Goal: Navigation & Orientation: Find specific page/section

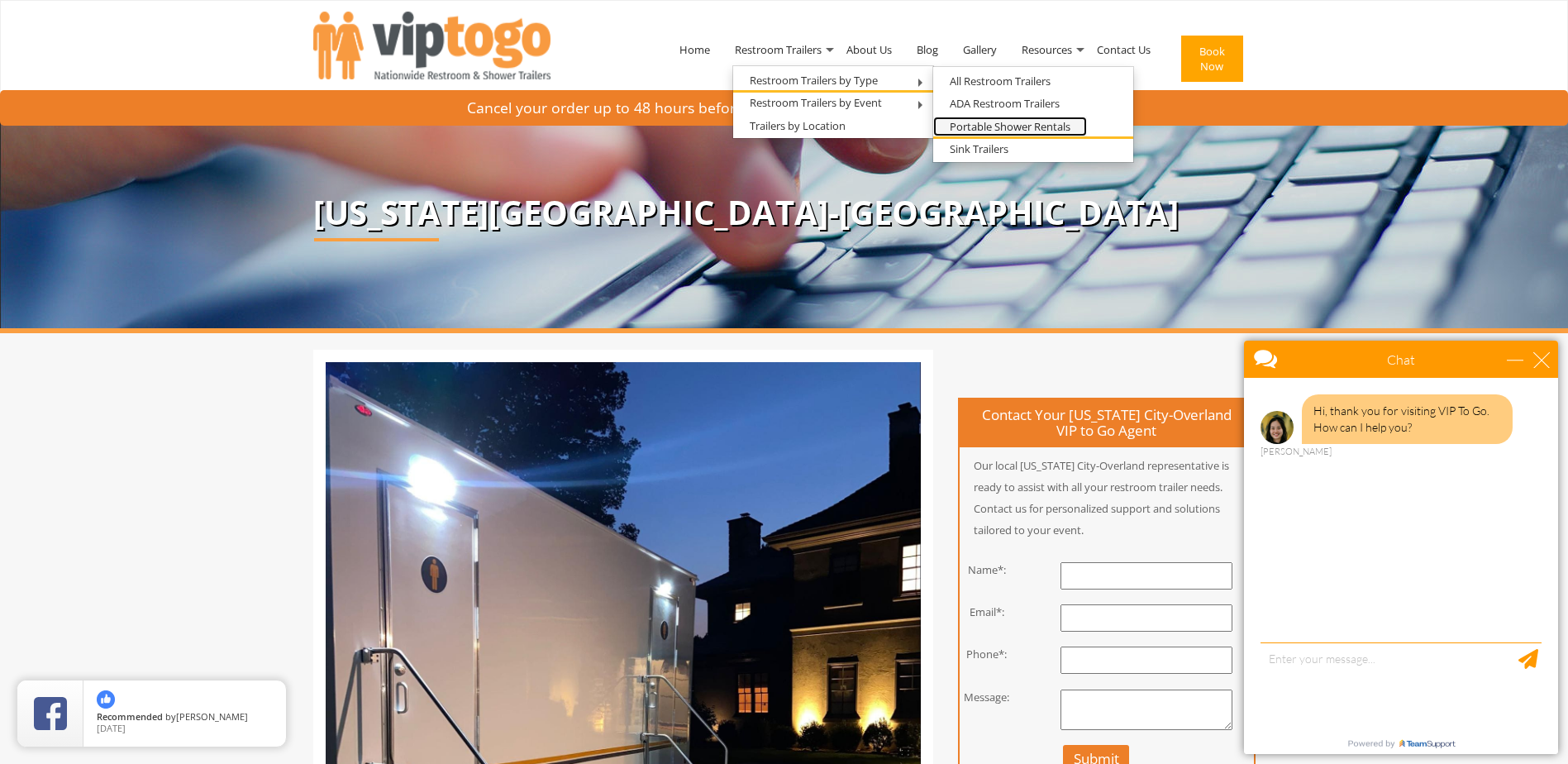
click at [1031, 125] on link "Portable Shower Rentals" at bounding box center [1010, 127] width 154 height 21
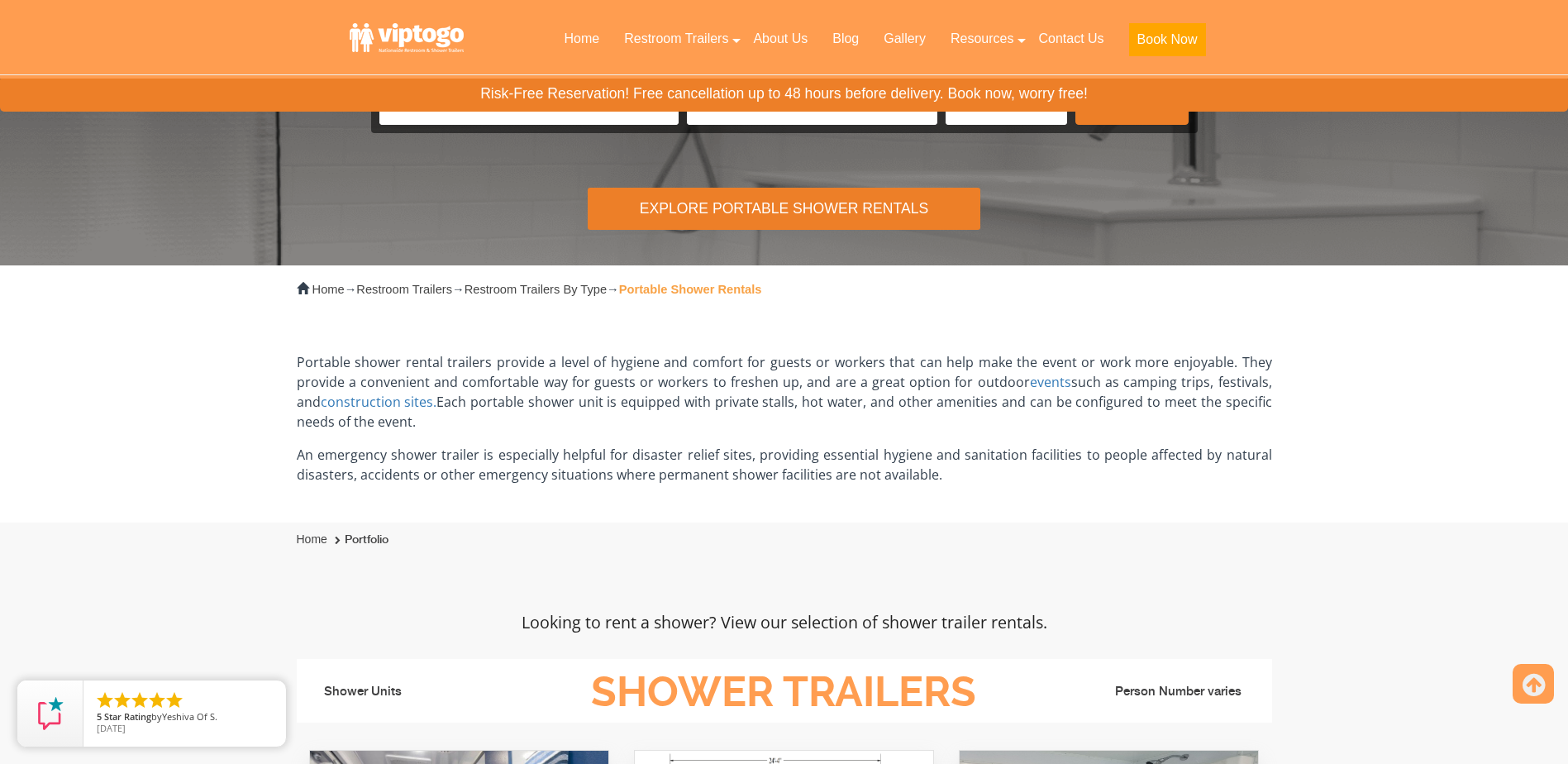
scroll to position [248, 0]
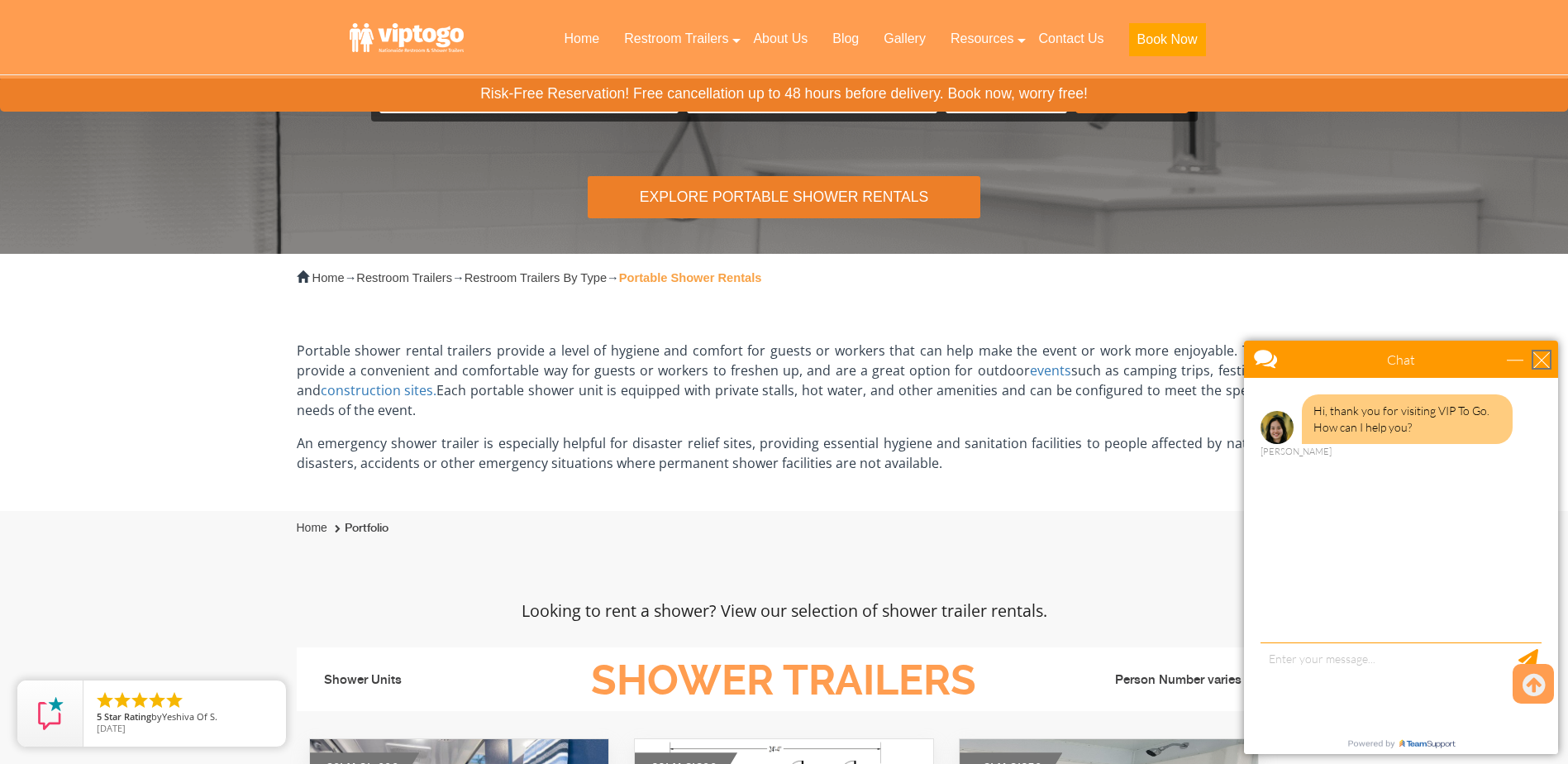
click at [1545, 359] on div "close" at bounding box center [1542, 359] width 17 height 17
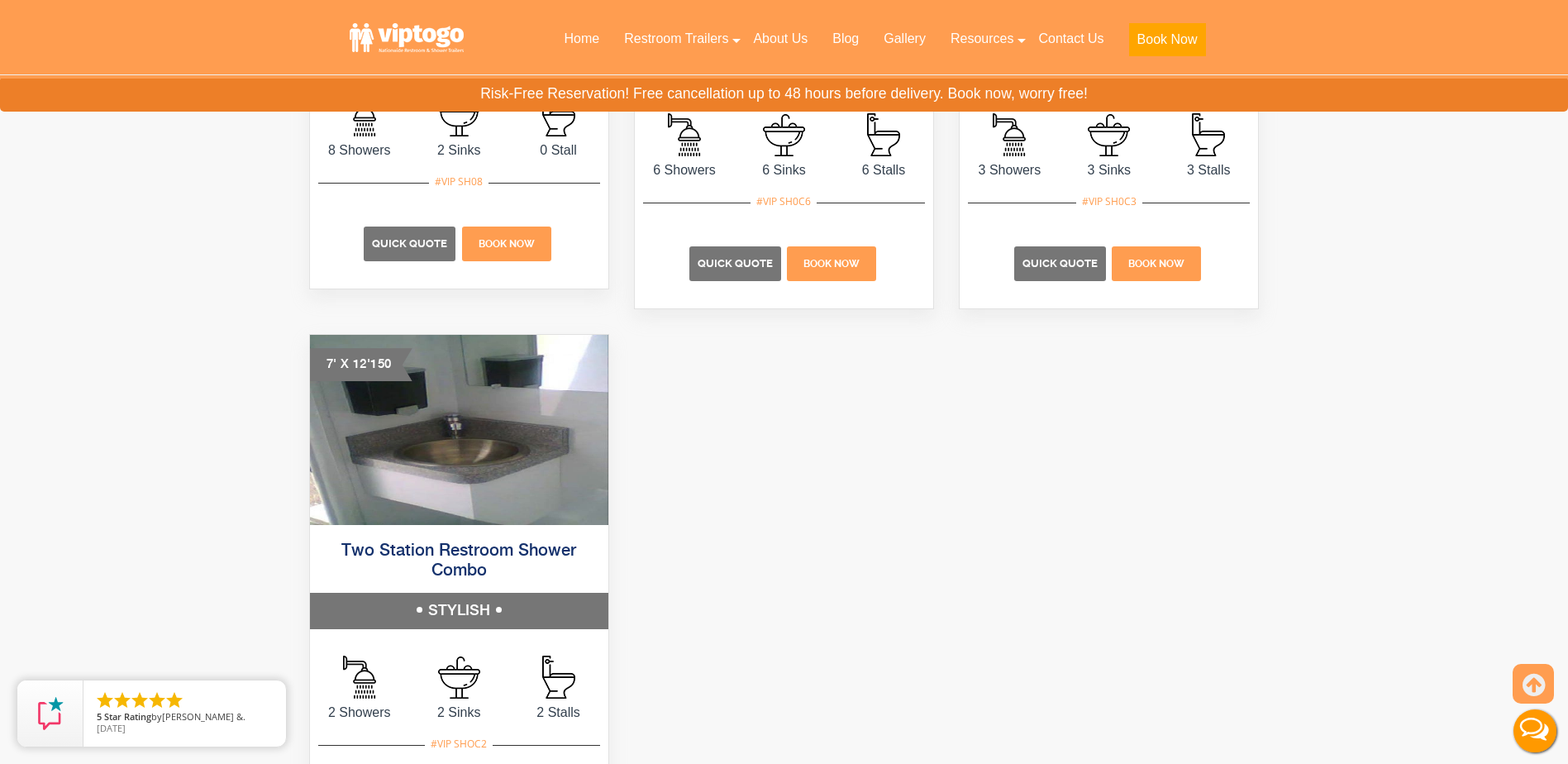
scroll to position [0, 0]
